Goal: Information Seeking & Learning: Learn about a topic

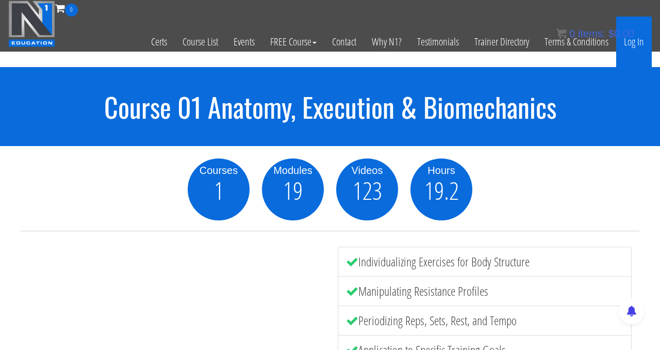
click at [387, 48] on link "Log In" at bounding box center [635, 42] width 36 height 51
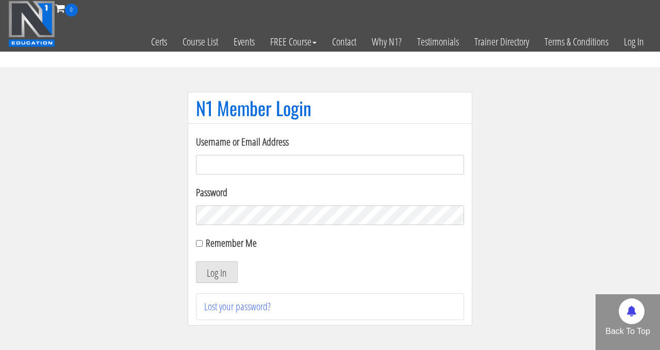
type input "marinos.trainer@gmail.com"
click at [199, 242] on input "Remember Me" at bounding box center [199, 243] width 7 height 7
checkbox input "true"
click at [217, 271] on button "Log In" at bounding box center [217, 272] width 42 height 22
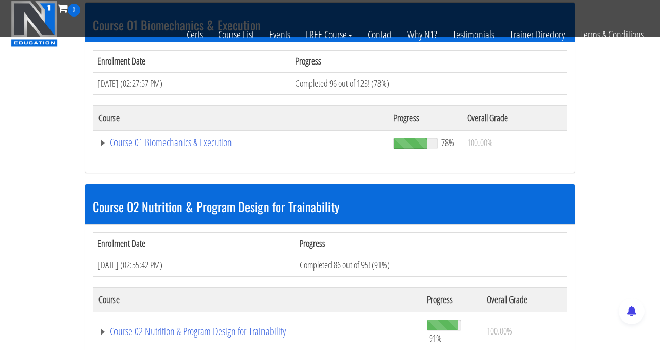
scroll to position [333, 0]
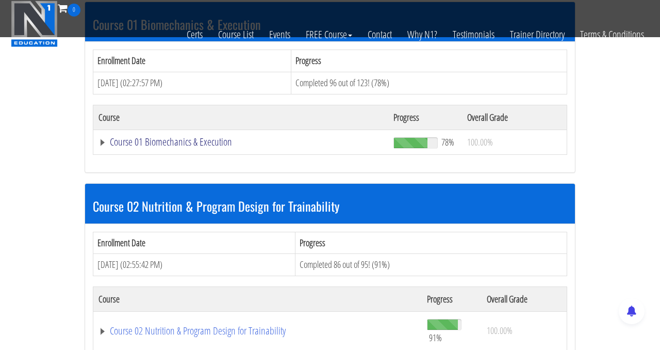
click at [206, 142] on link "Course 01 Biomechanics & Execution" at bounding box center [241, 142] width 285 height 10
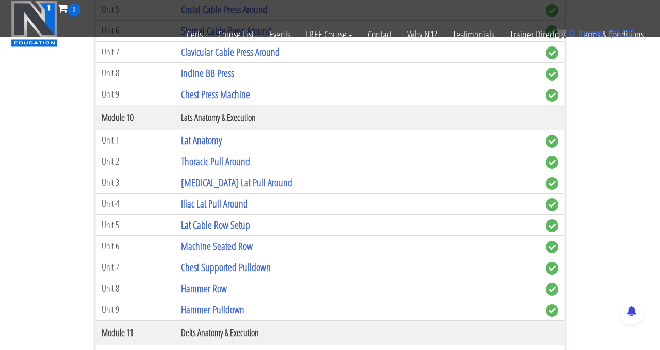
scroll to position [1959, 0]
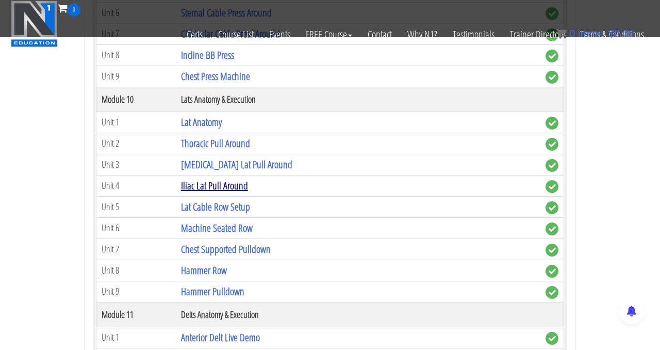
click at [222, 186] on link "Iliac Lat Pull Around" at bounding box center [214, 186] width 67 height 14
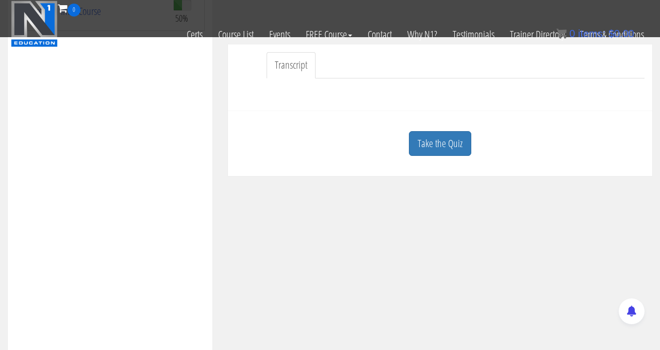
scroll to position [265, 0]
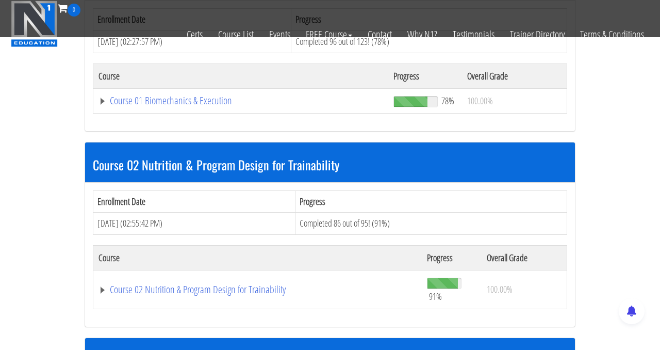
scroll to position [374, 0]
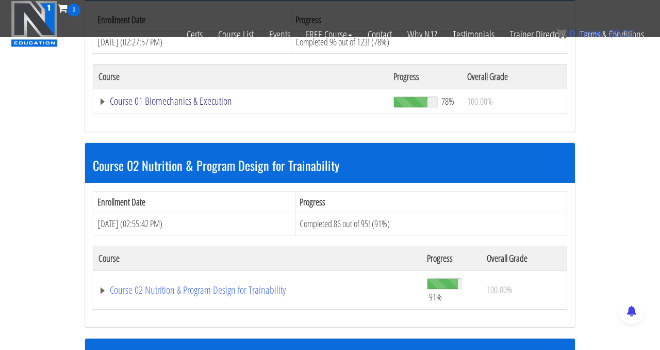
click at [195, 97] on link "Course 01 Biomechanics & Execution" at bounding box center [241, 101] width 285 height 10
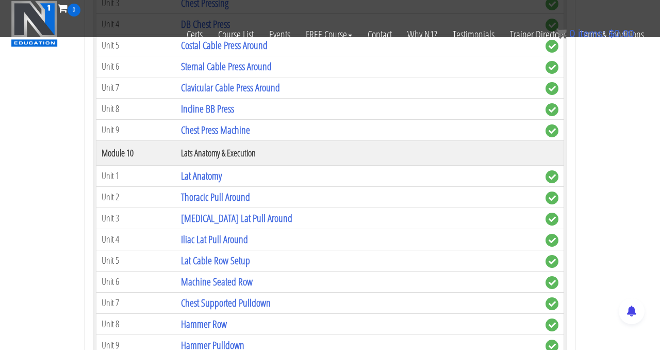
scroll to position [1906, 0]
click at [236, 259] on link "Lat Cable Row Setup" at bounding box center [215, 260] width 69 height 14
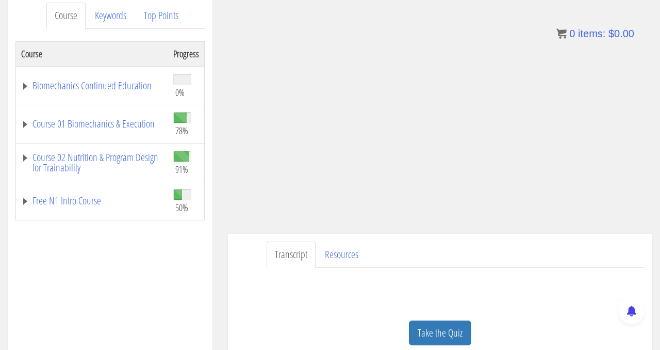
scroll to position [132, 0]
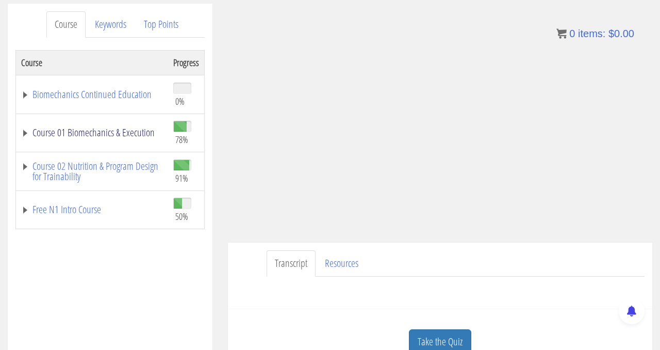
click at [112, 131] on link "Course 01 Biomechanics & Execution" at bounding box center [92, 132] width 142 height 10
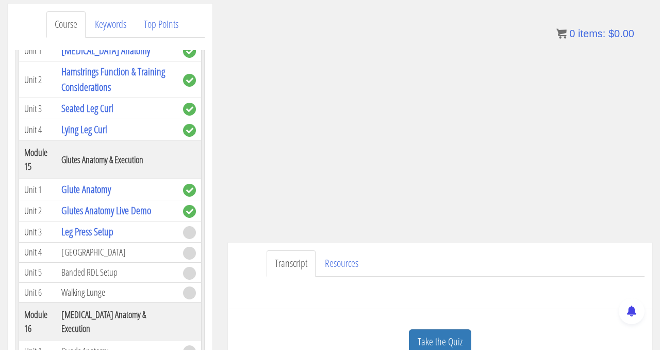
scroll to position [3049, 0]
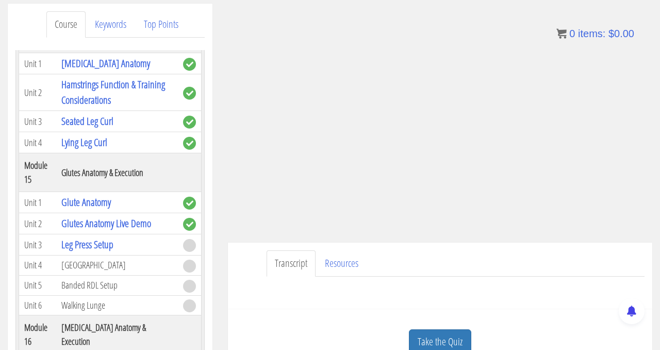
click at [89, 264] on td "[GEOGRAPHIC_DATA]" at bounding box center [117, 265] width 122 height 20
click at [92, 245] on link "Leg Press Setup" at bounding box center [87, 244] width 52 height 14
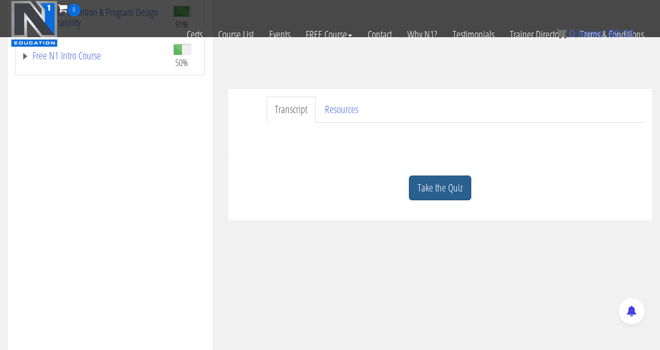
scroll to position [215, 0]
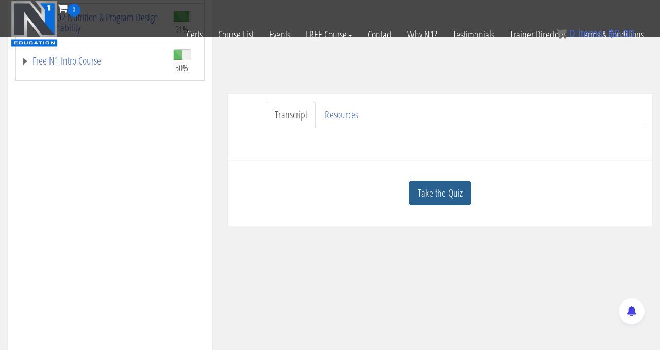
click at [440, 190] on link "Take the Quiz" at bounding box center [440, 193] width 62 height 25
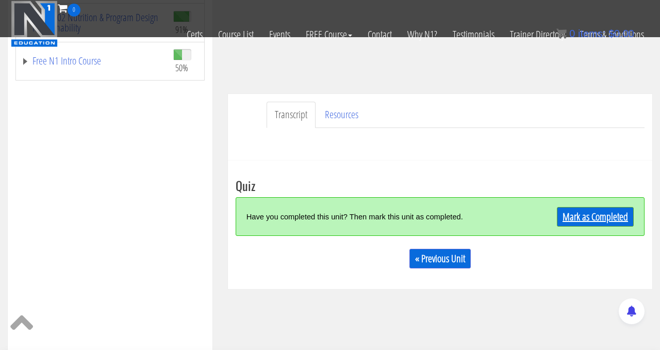
click at [577, 212] on link "Mark as Completed" at bounding box center [595, 217] width 77 height 20
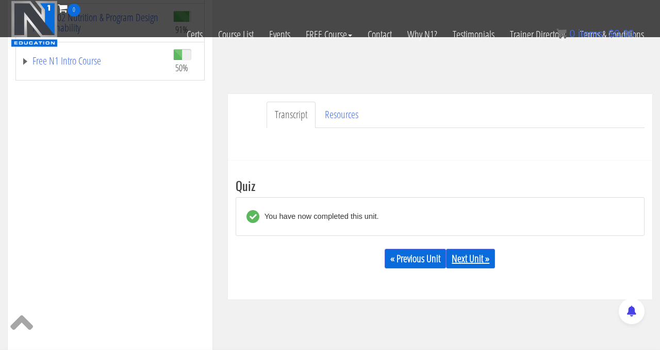
click at [468, 256] on link "Next Unit »" at bounding box center [470, 259] width 49 height 20
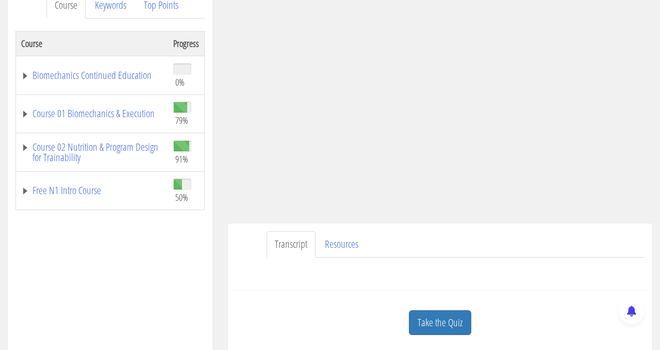
scroll to position [149, 0]
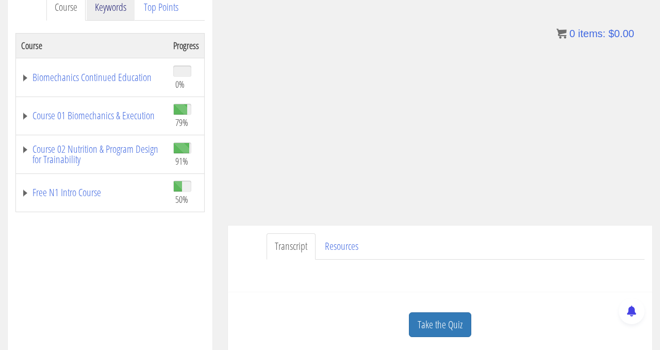
click at [118, 14] on link "Keywords" at bounding box center [111, 7] width 48 height 26
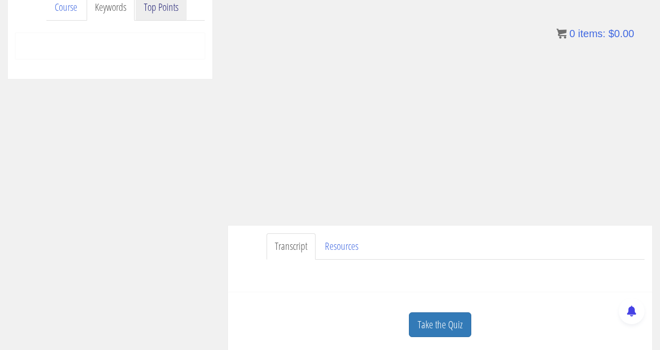
click at [177, 14] on link "Top Points" at bounding box center [161, 7] width 51 height 26
